Goal: Information Seeking & Learning: Learn about a topic

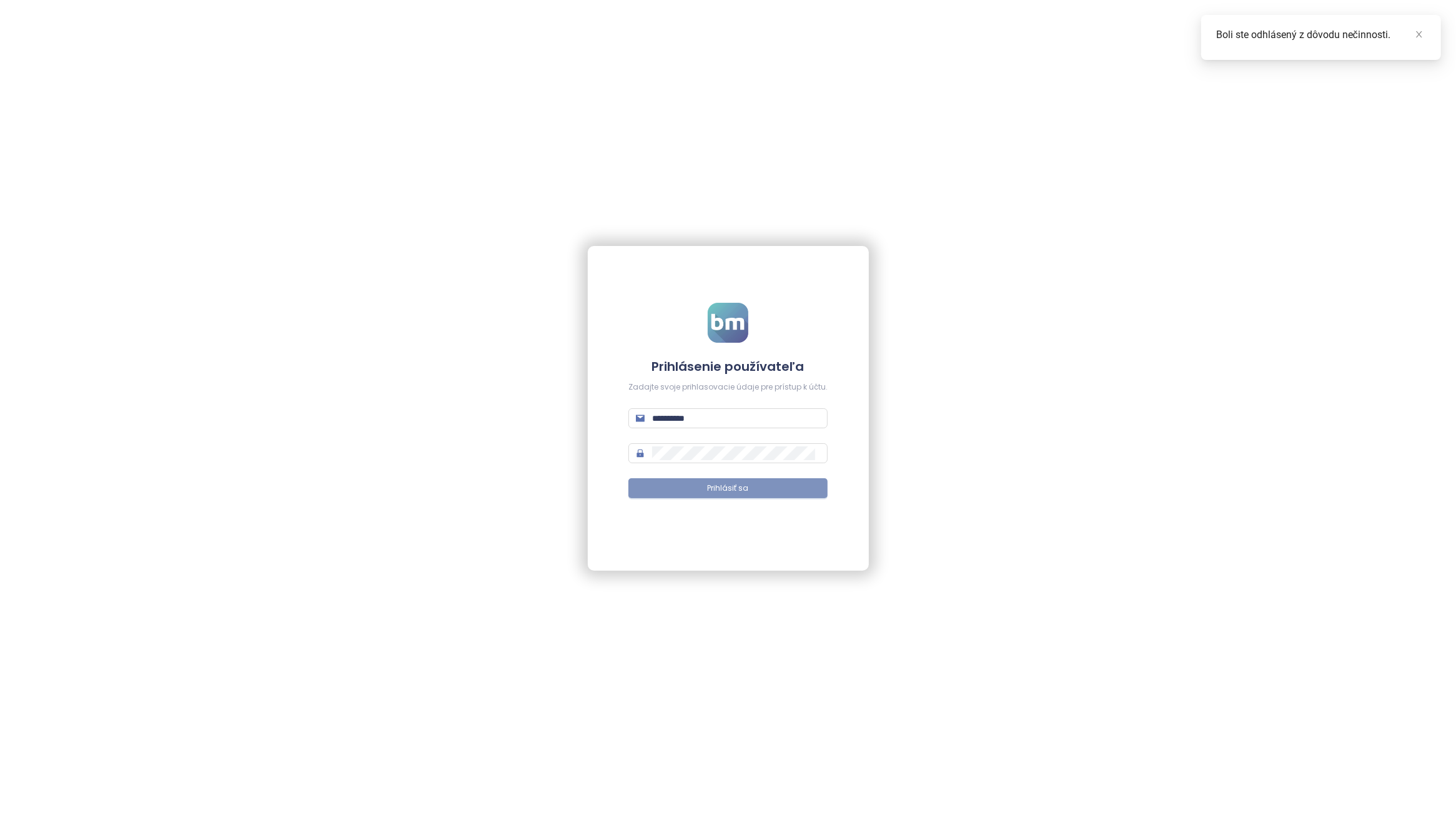
click at [753, 490] on button "Prihlásiť sa" at bounding box center [728, 488] width 199 height 20
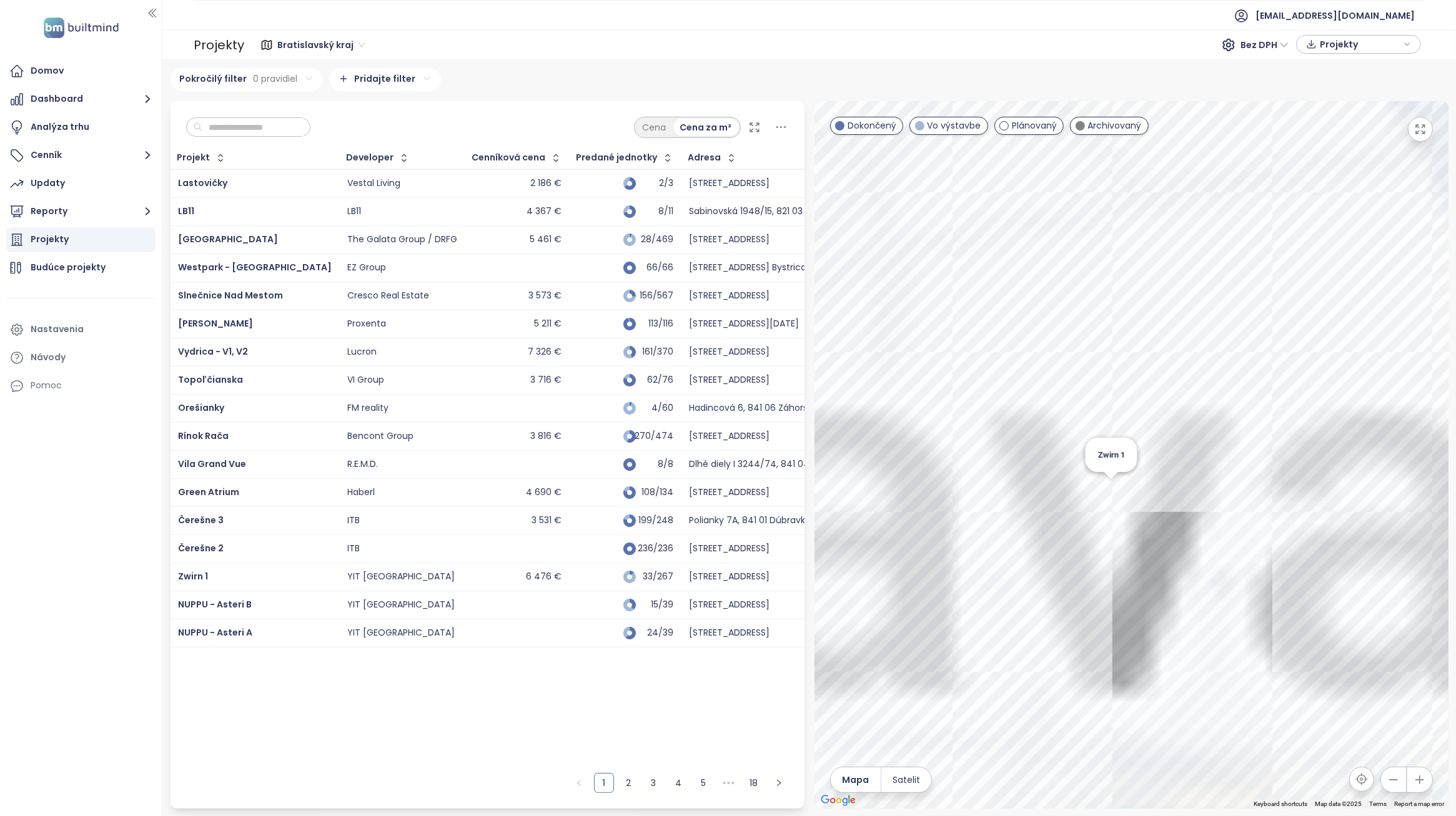
click at [1114, 494] on div "Zwirn 1" at bounding box center [1132, 455] width 634 height 707
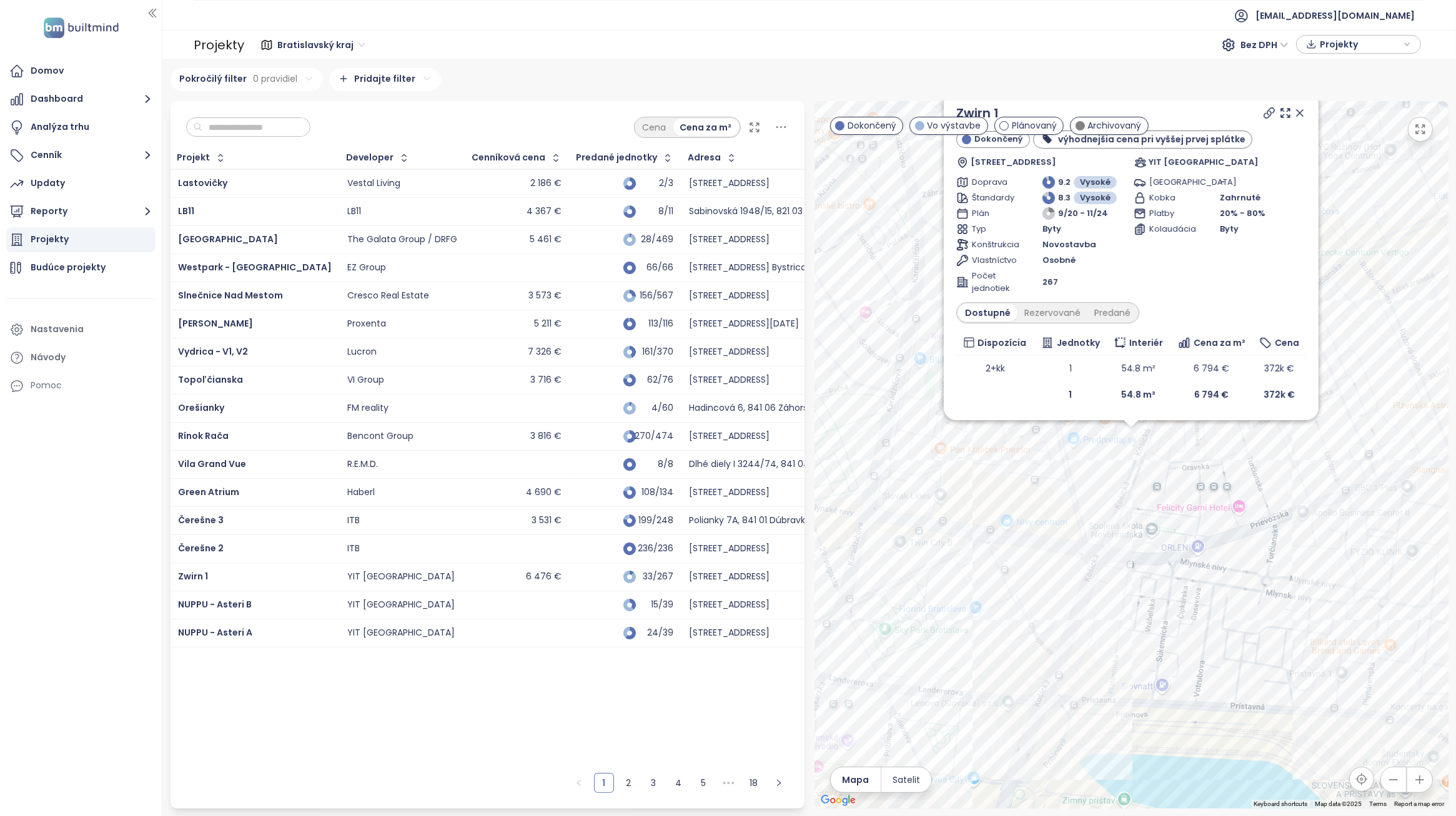
click at [1187, 590] on div "[PERSON_NAME] 1 Dokončený výhodnejšia cena pri vyššej prvej splátke Košická 422…" at bounding box center [1132, 455] width 634 height 707
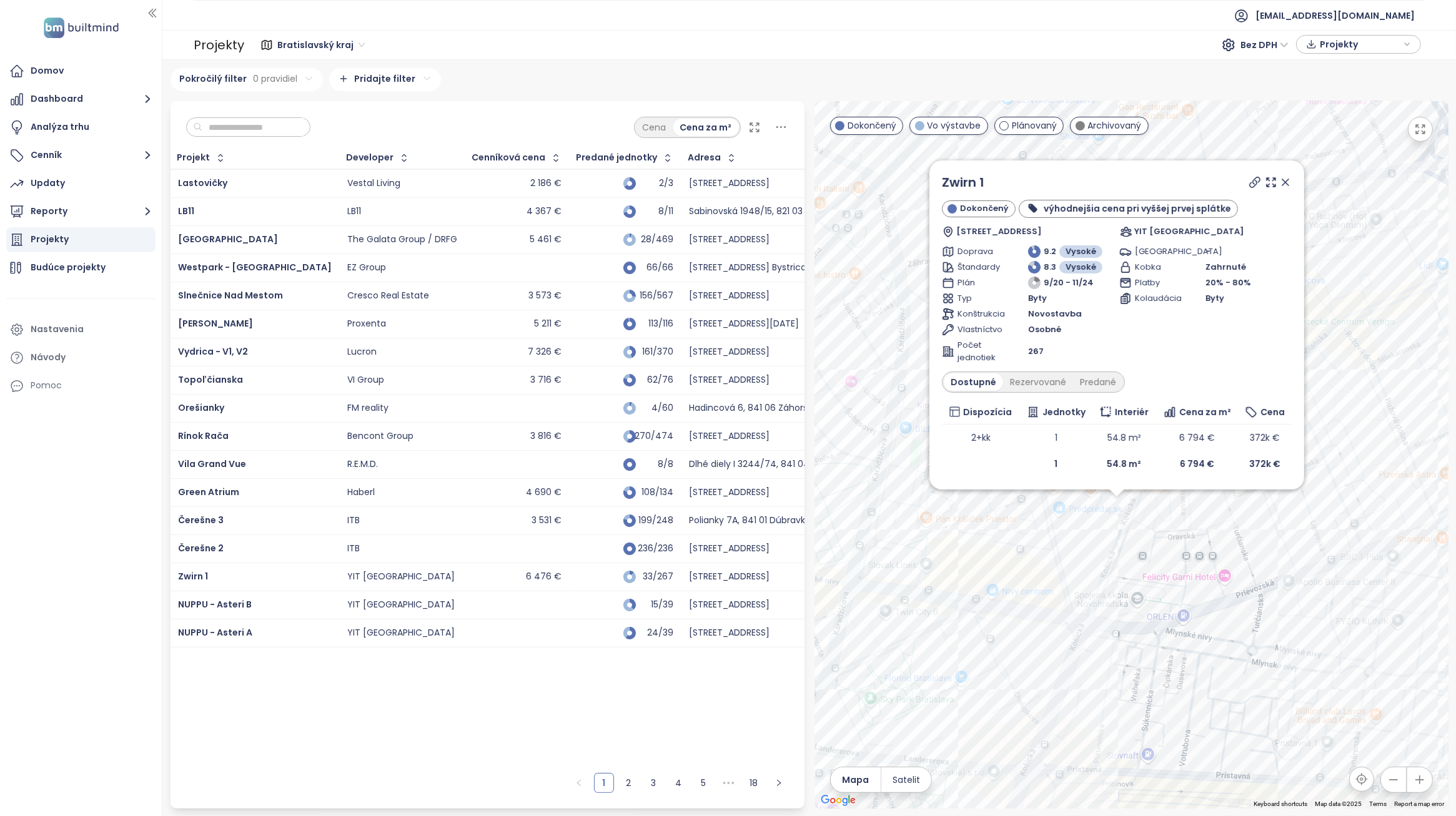
drag, startPoint x: 1019, startPoint y: 538, endPoint x: 1017, endPoint y: 561, distance: 23.1
click at [1017, 561] on div "[PERSON_NAME] 1 Dokončený výhodnejšia cena pri vyššej prvej splátke Košická 422…" at bounding box center [1132, 455] width 634 height 707
click at [1041, 383] on div "Rezervované" at bounding box center [1038, 382] width 70 height 17
click at [1088, 375] on div "Predané" at bounding box center [1098, 382] width 50 height 17
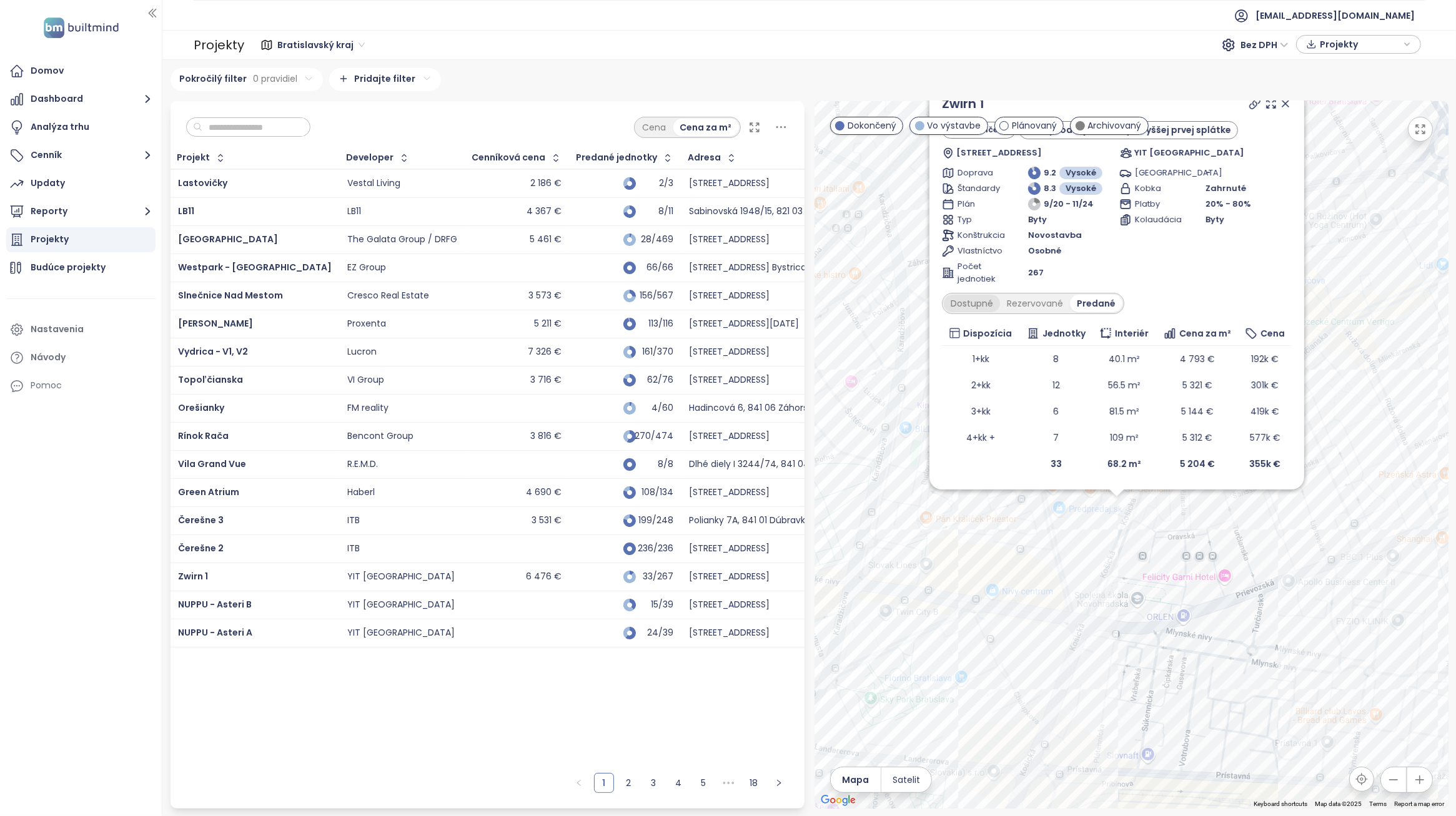
click at [985, 304] on div "Dostupné" at bounding box center [973, 304] width 56 height 17
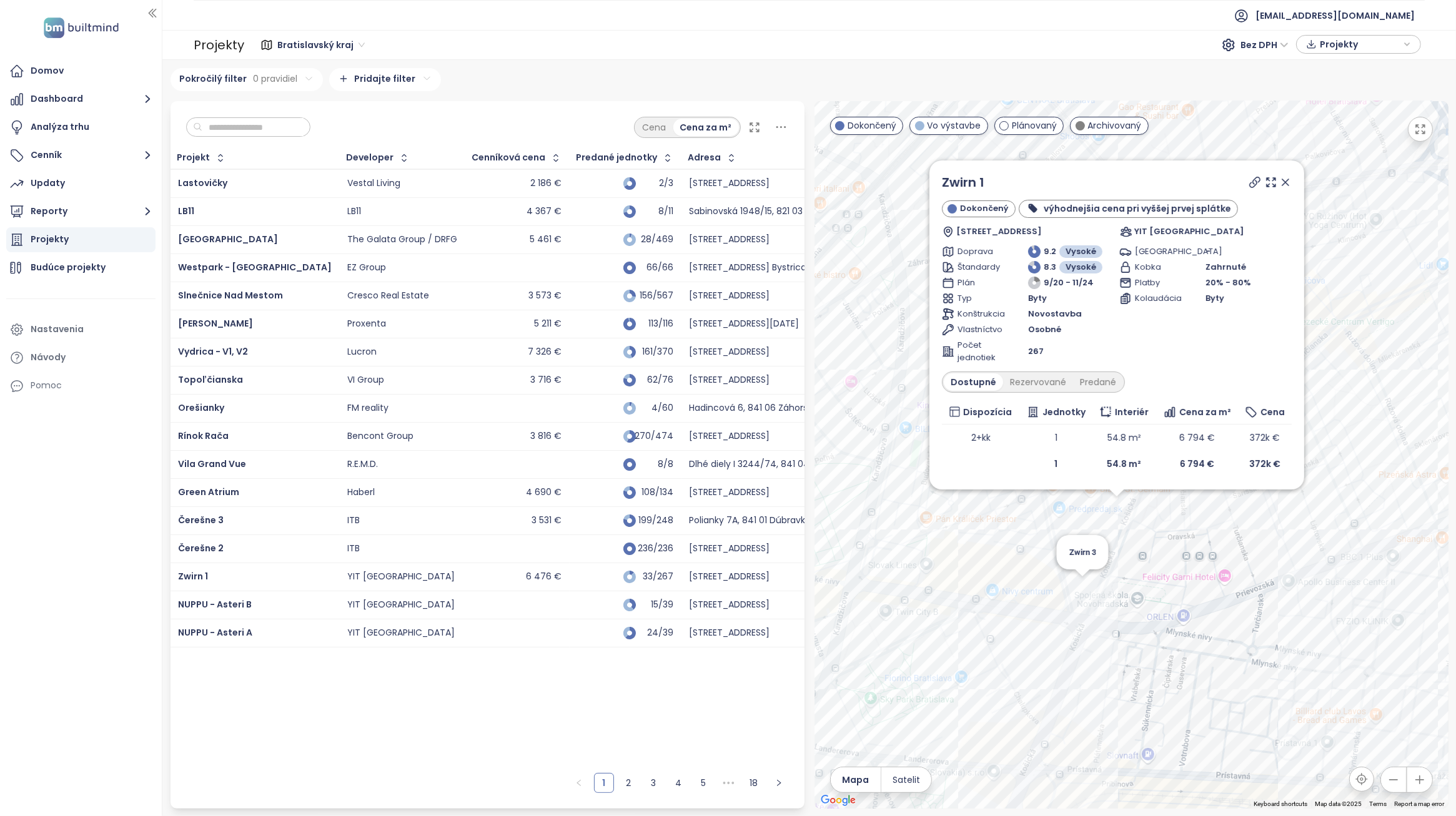
click at [1081, 583] on div "[PERSON_NAME] 1 Dokončený výhodnejšia cena pri vyššej prvej splátke Košická 422…" at bounding box center [1132, 455] width 634 height 707
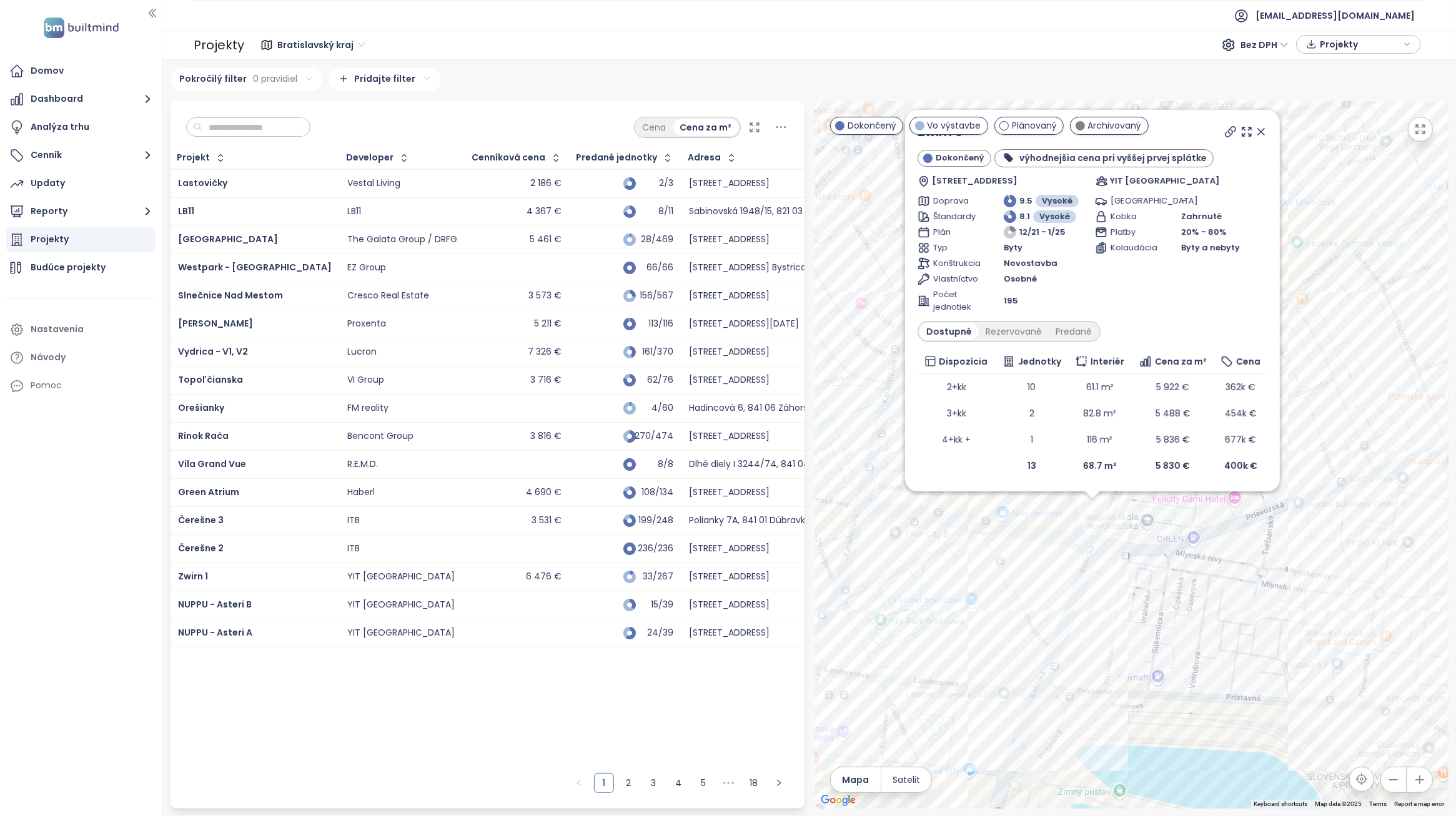
drag, startPoint x: 1132, startPoint y: 503, endPoint x: 1092, endPoint y: 576, distance: 83.2
click at [1092, 576] on div "[PERSON_NAME] 3 Dokončený výhodnejšia cena pri vyššej prvej splátke [STREET_ADD…" at bounding box center [1132, 455] width 634 height 707
click at [1259, 132] on icon at bounding box center [1261, 132] width 12 height 12
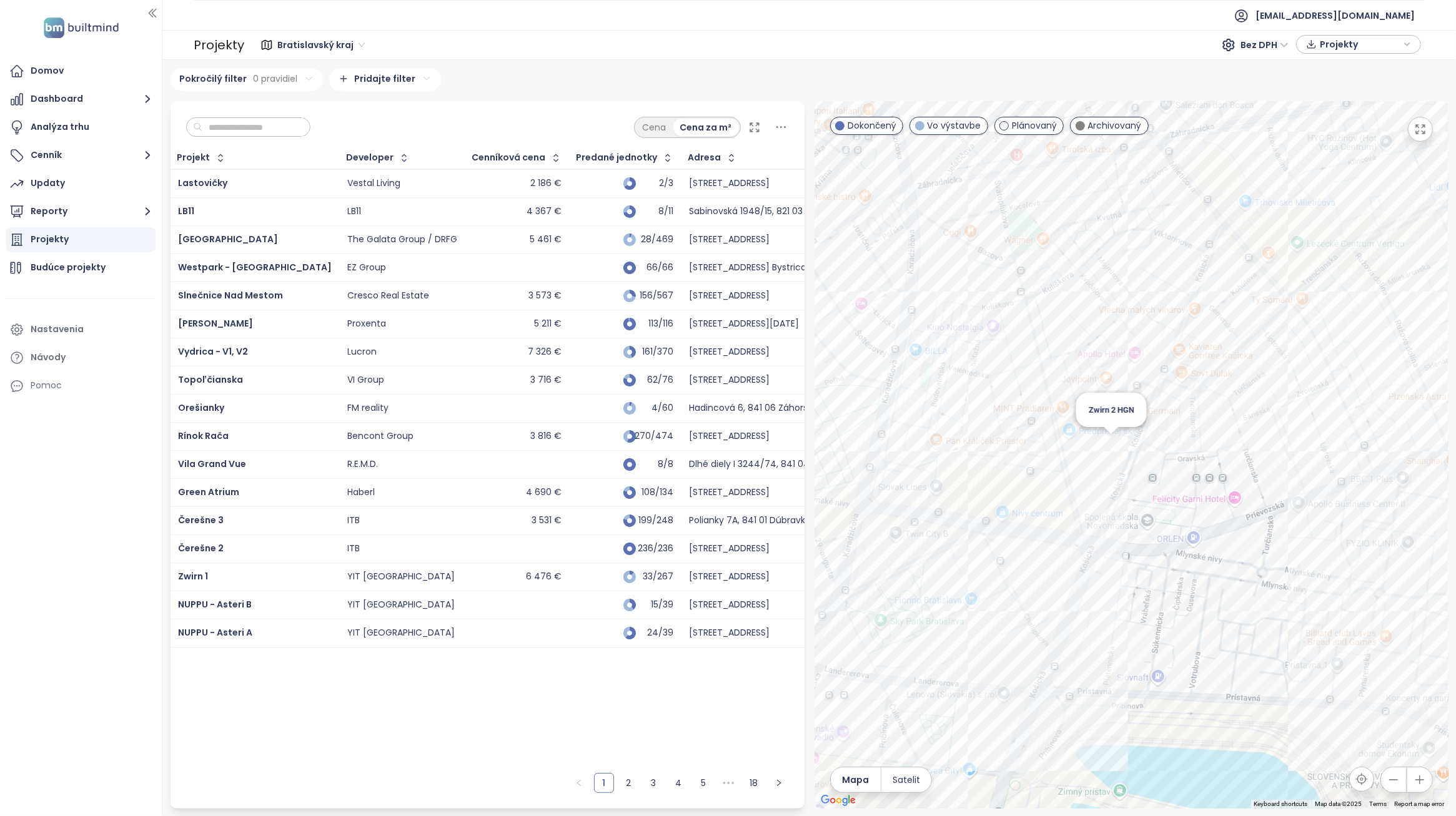
click at [1117, 451] on div "Zwirn 2 HGN" at bounding box center [1132, 455] width 634 height 707
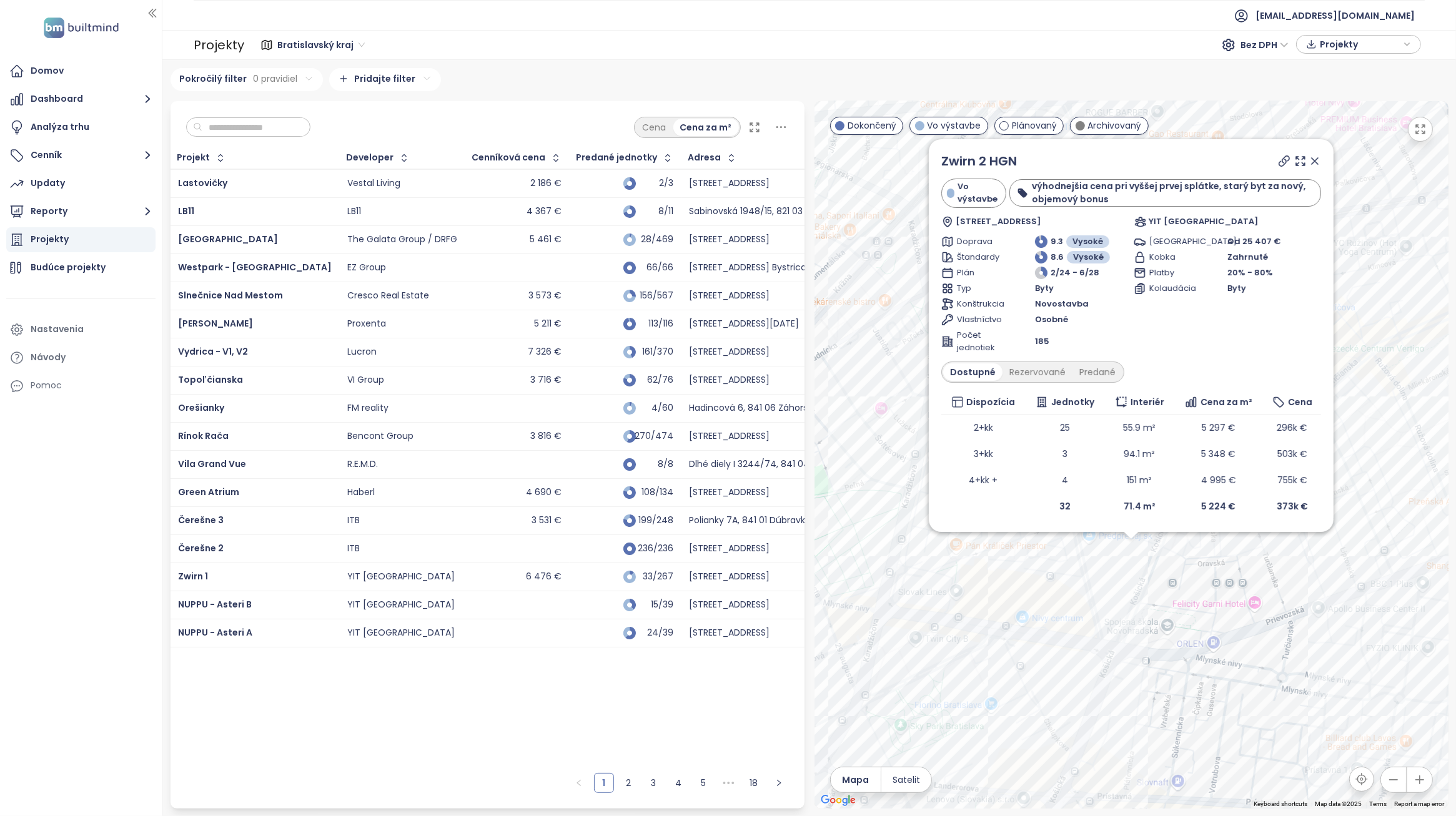
click at [1316, 158] on icon at bounding box center [1315, 161] width 7 height 7
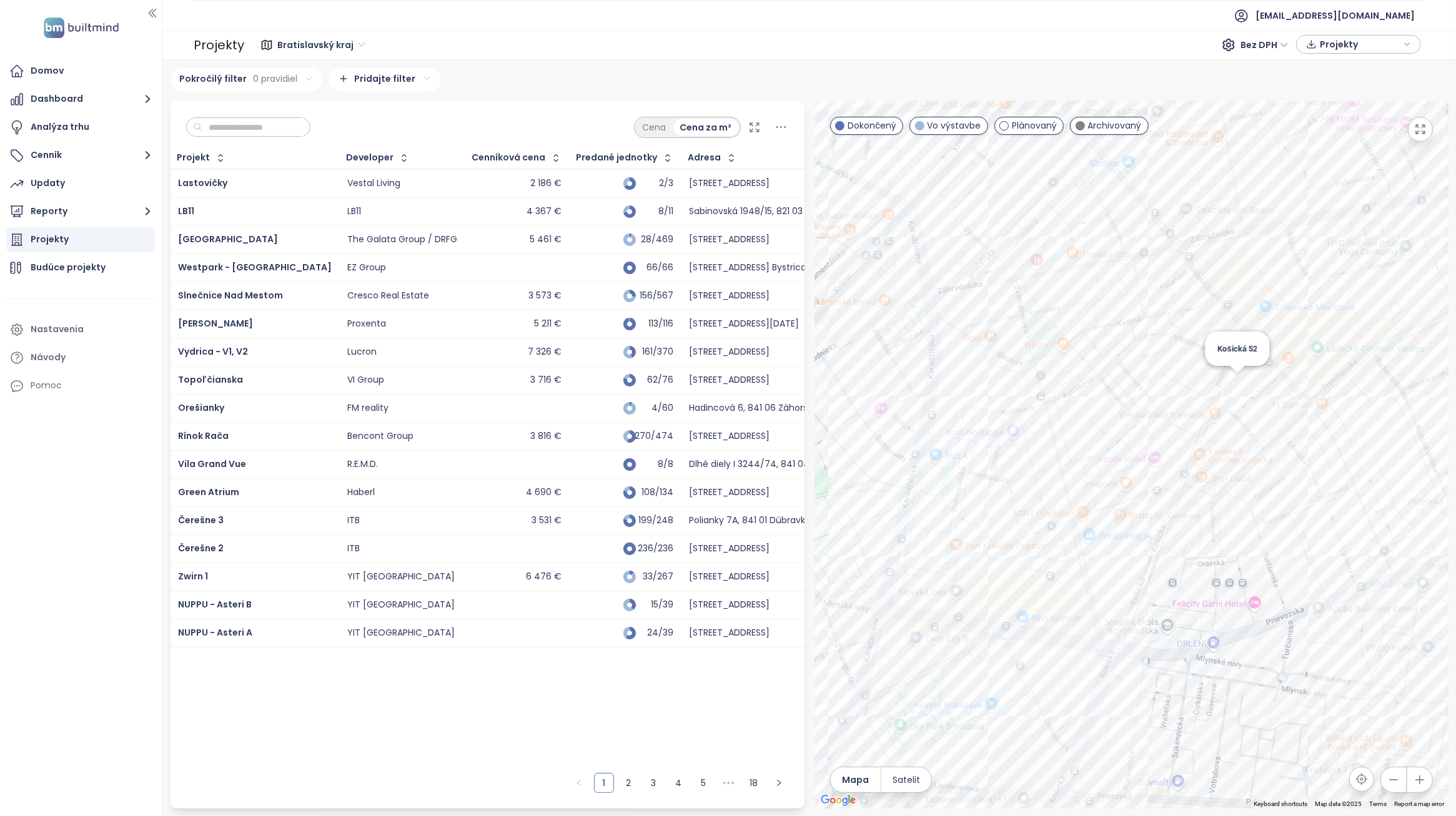
click at [1238, 386] on div "Košická 52" at bounding box center [1132, 455] width 634 height 707
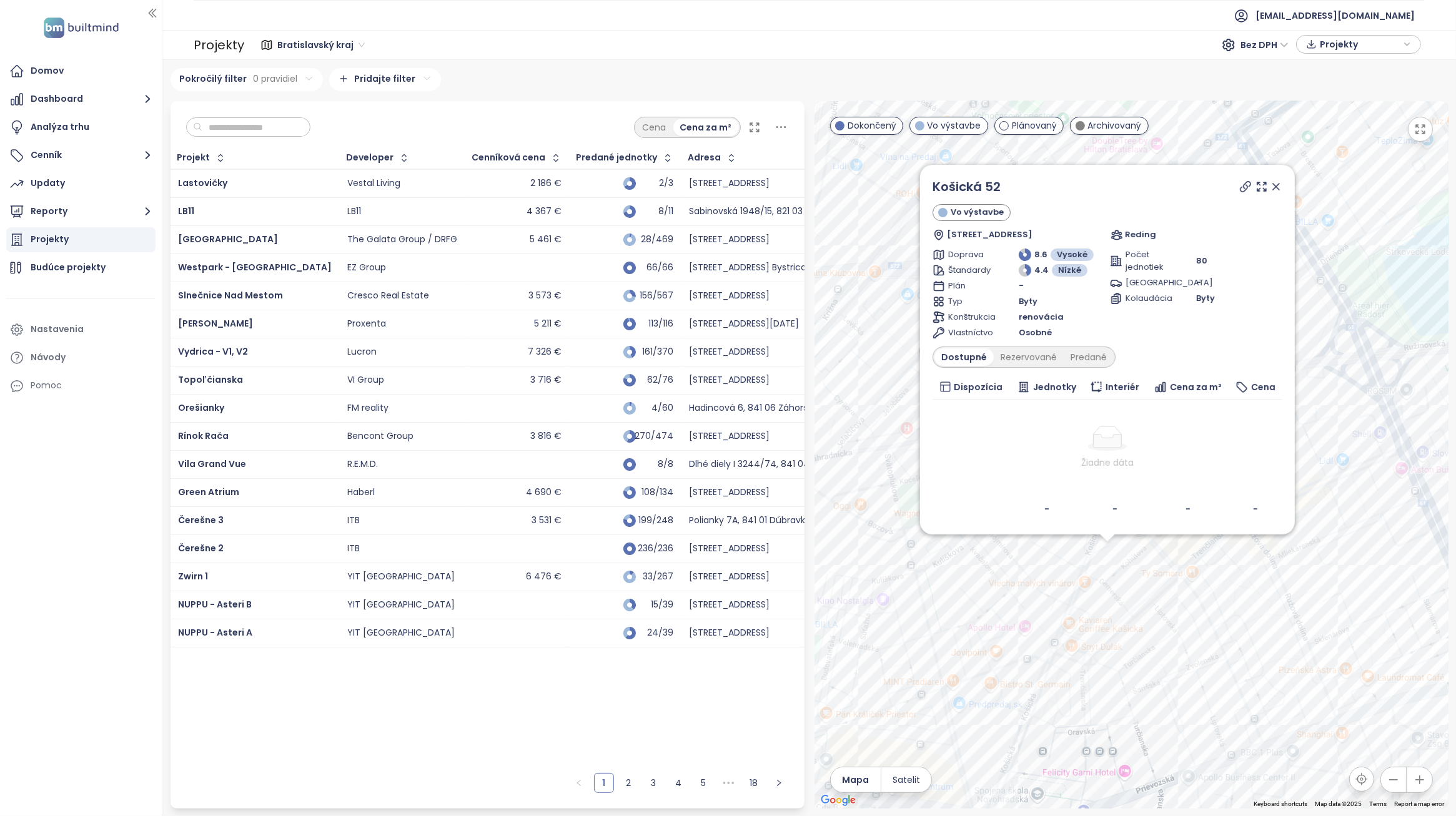
drag, startPoint x: 1140, startPoint y: 617, endPoint x: 1131, endPoint y: 670, distance: 53.8
click at [1131, 670] on div "Košická 52 Vo výstavbe Košická 52a, 821 08 Ružinov, [GEOGRAPHIC_DATA] Reding Do…" at bounding box center [1132, 455] width 634 height 707
click at [1018, 358] on div "Rezervované" at bounding box center [1029, 357] width 70 height 17
click at [1088, 360] on div "Predané" at bounding box center [1088, 357] width 50 height 17
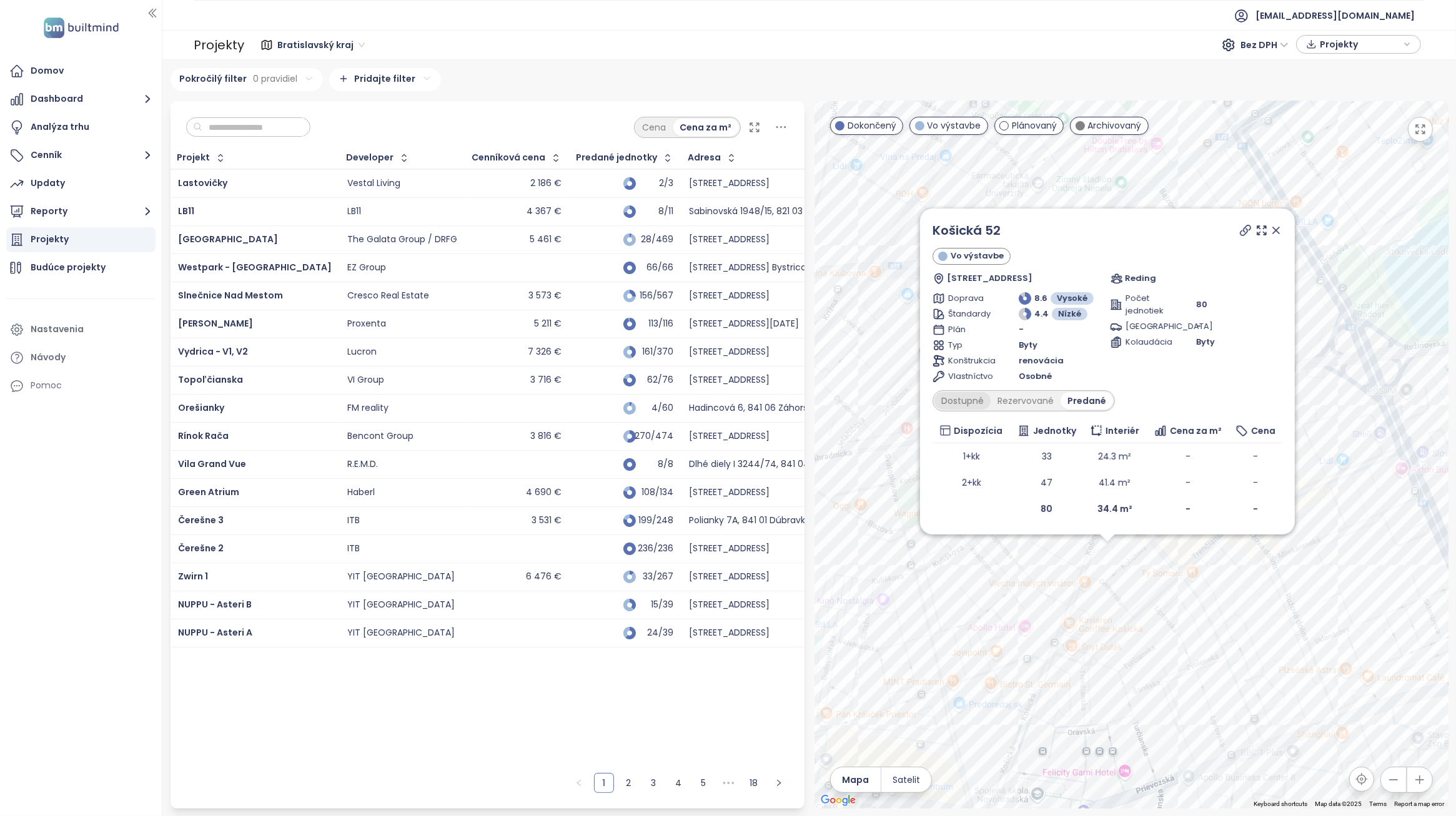
click at [975, 403] on div "Dostupné" at bounding box center [963, 401] width 56 height 17
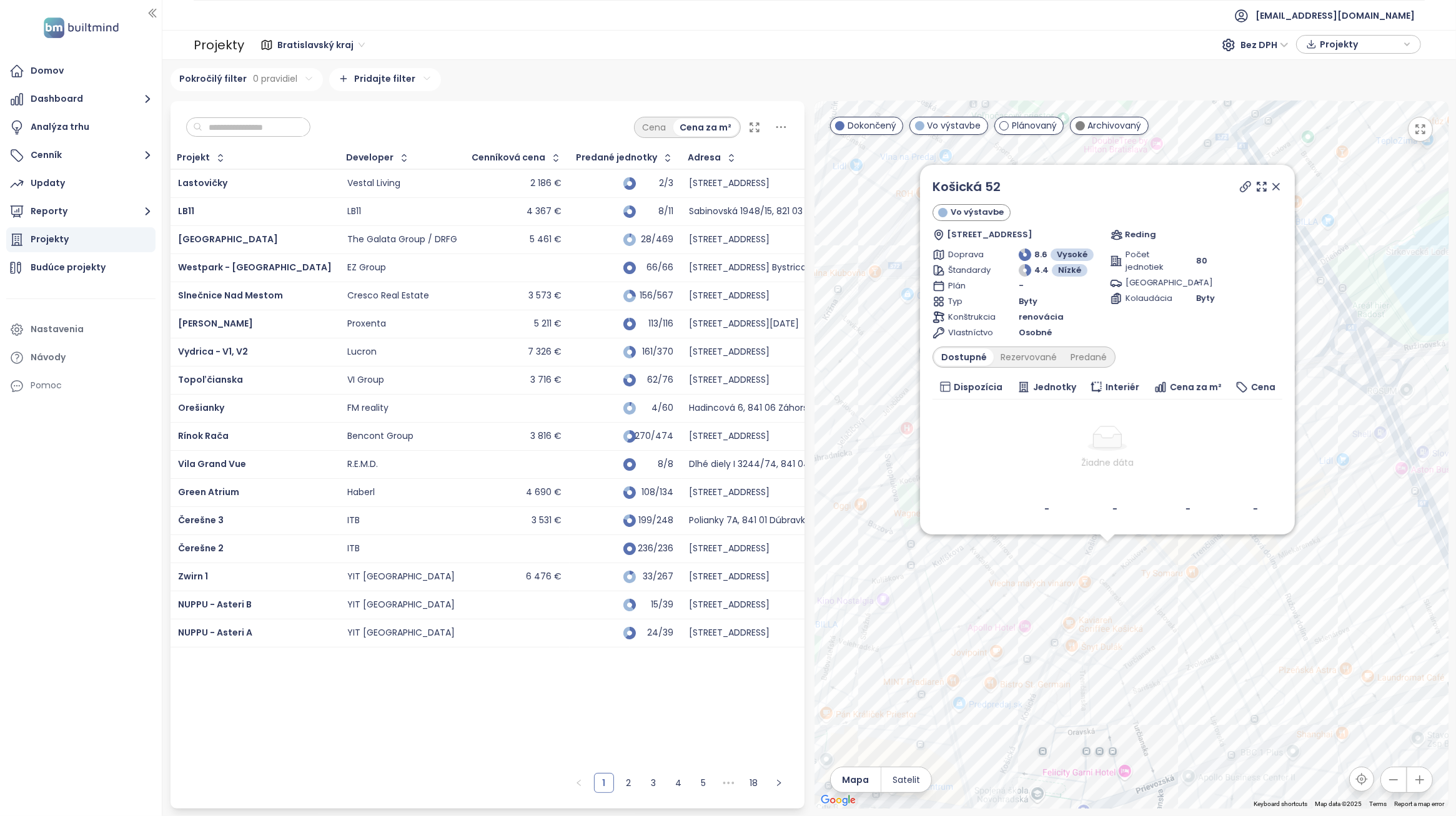
drag, startPoint x: 1282, startPoint y: 188, endPoint x: 1041, endPoint y: 535, distance: 422.5
click at [1282, 188] on icon at bounding box center [1276, 187] width 12 height 12
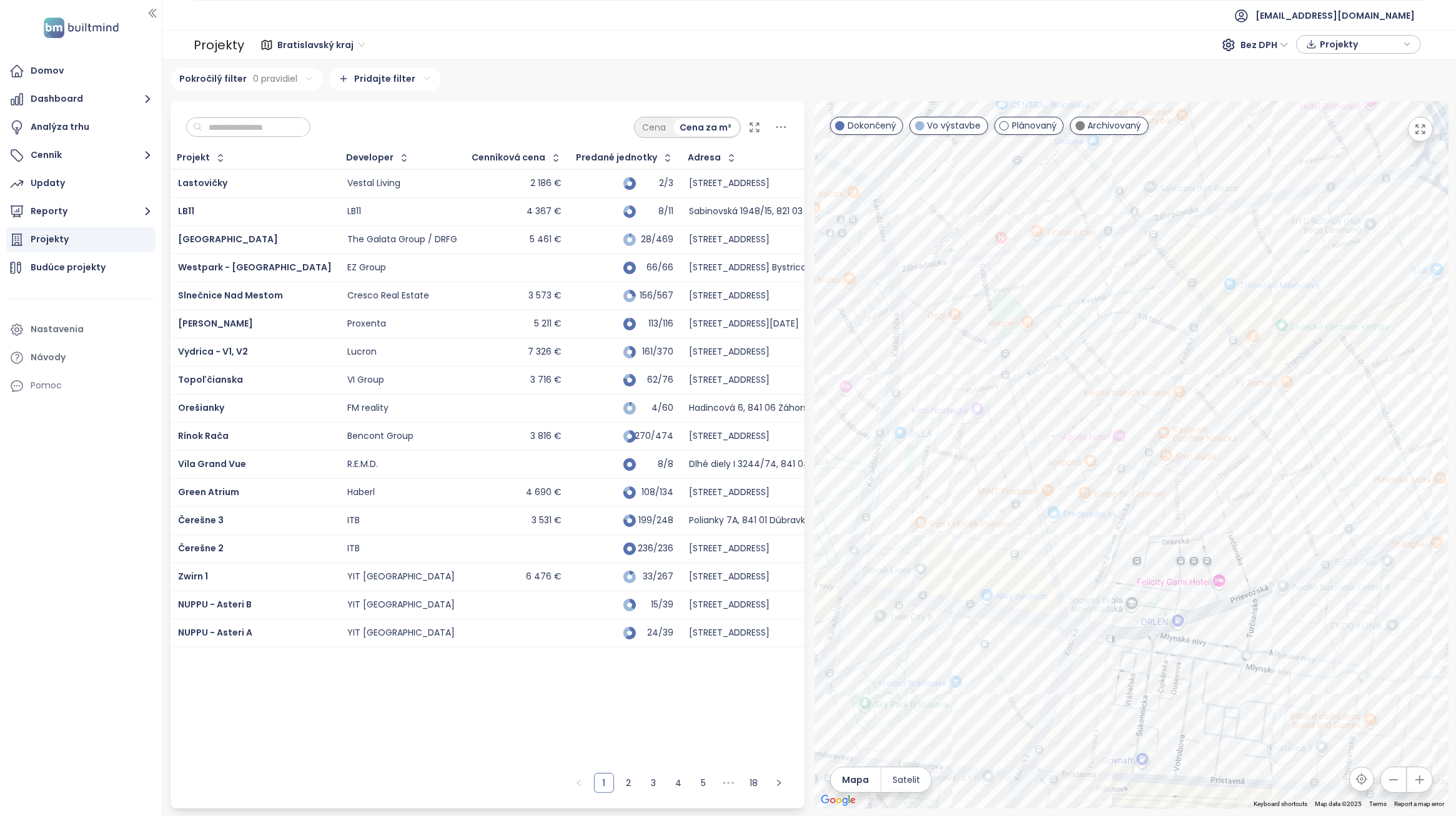
drag, startPoint x: 1095, startPoint y: 407, endPoint x: 1132, endPoint y: 373, distance: 50.2
click at [1132, 373] on div at bounding box center [1132, 455] width 634 height 707
